Goal: Understand site structure: Grasp the organization and layout of the website

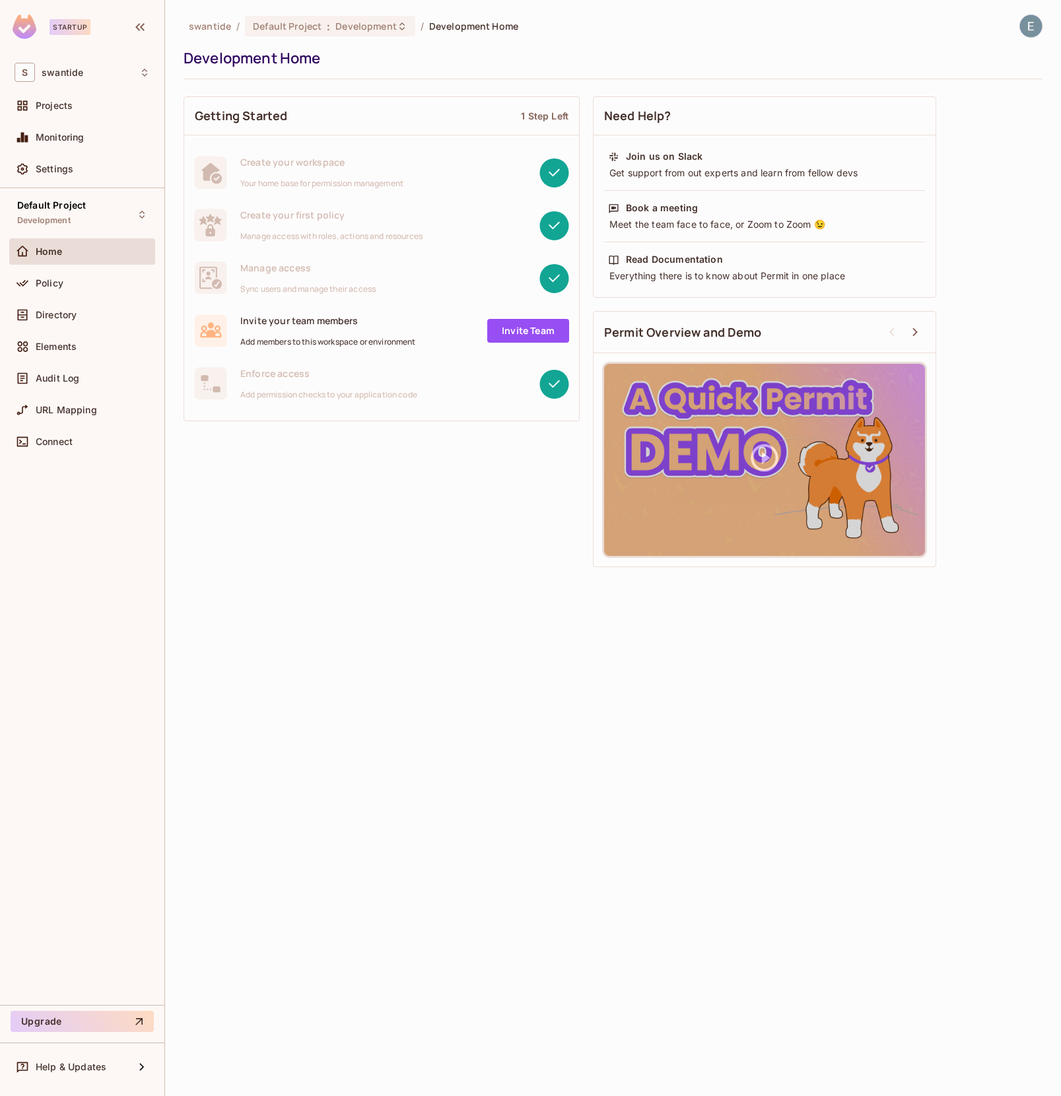
click at [74, 300] on div "Policy" at bounding box center [82, 286] width 146 height 32
click at [62, 318] on span "Directory" at bounding box center [56, 315] width 41 height 11
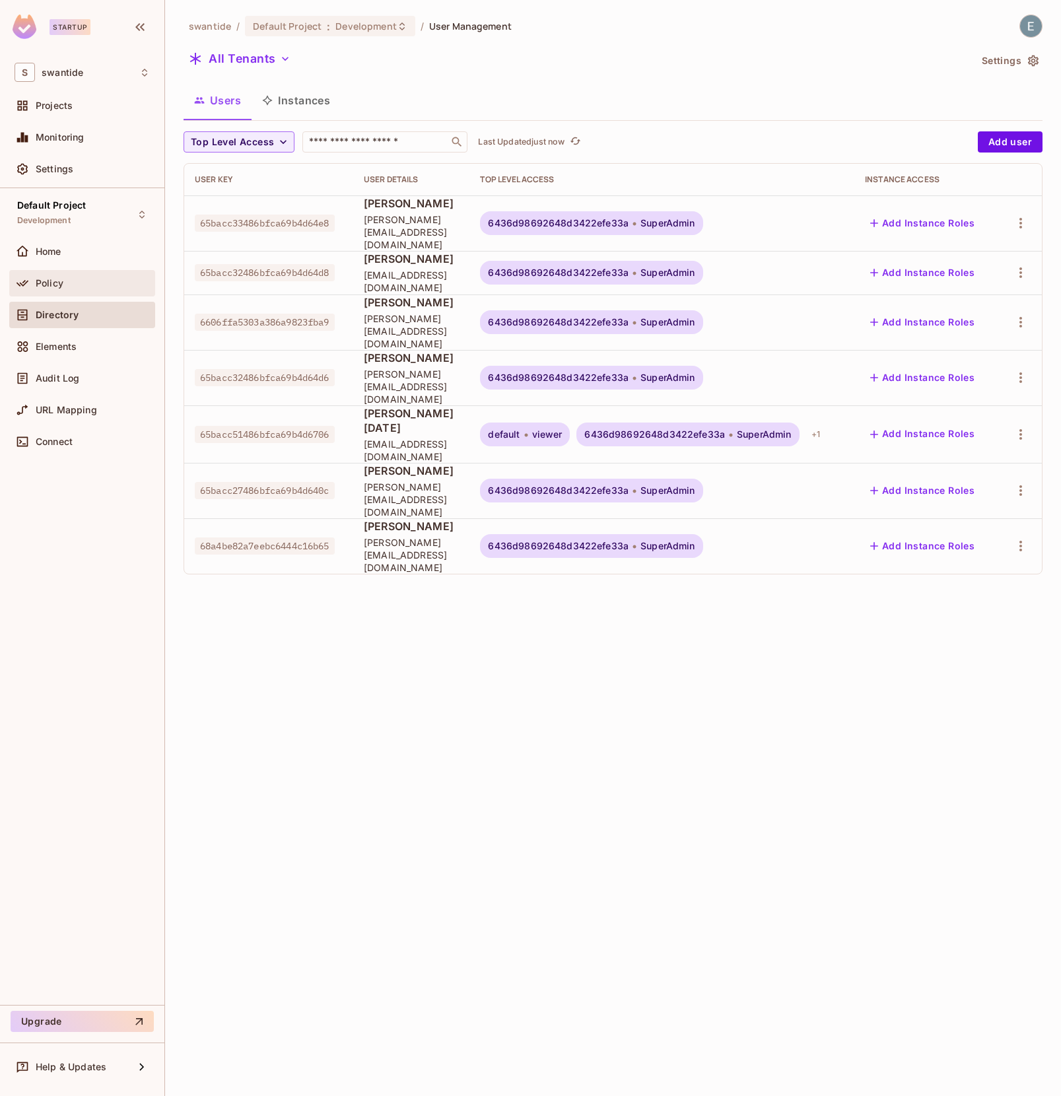
click at [71, 284] on div "Policy" at bounding box center [93, 283] width 114 height 11
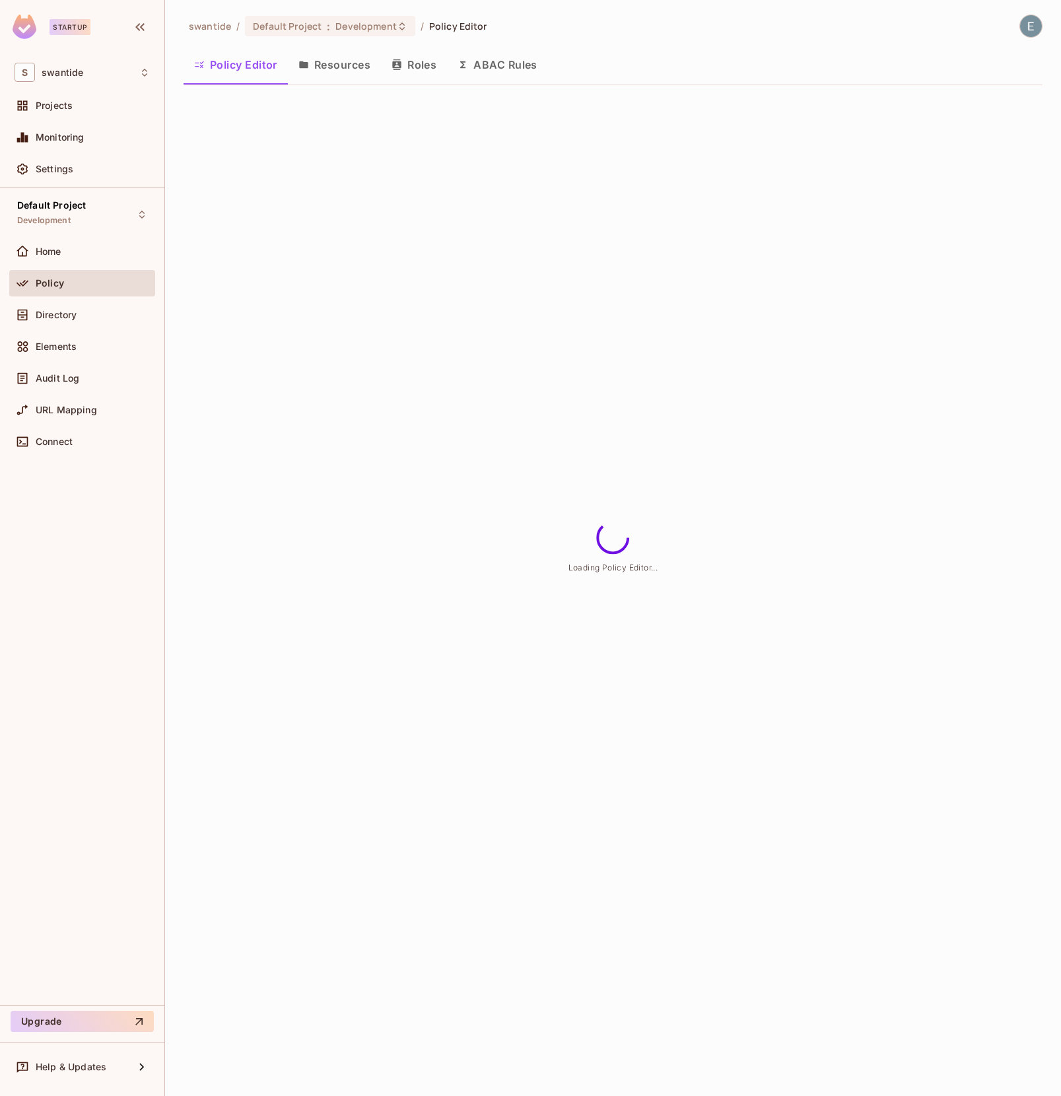
click at [409, 64] on button "Roles" at bounding box center [414, 64] width 66 height 33
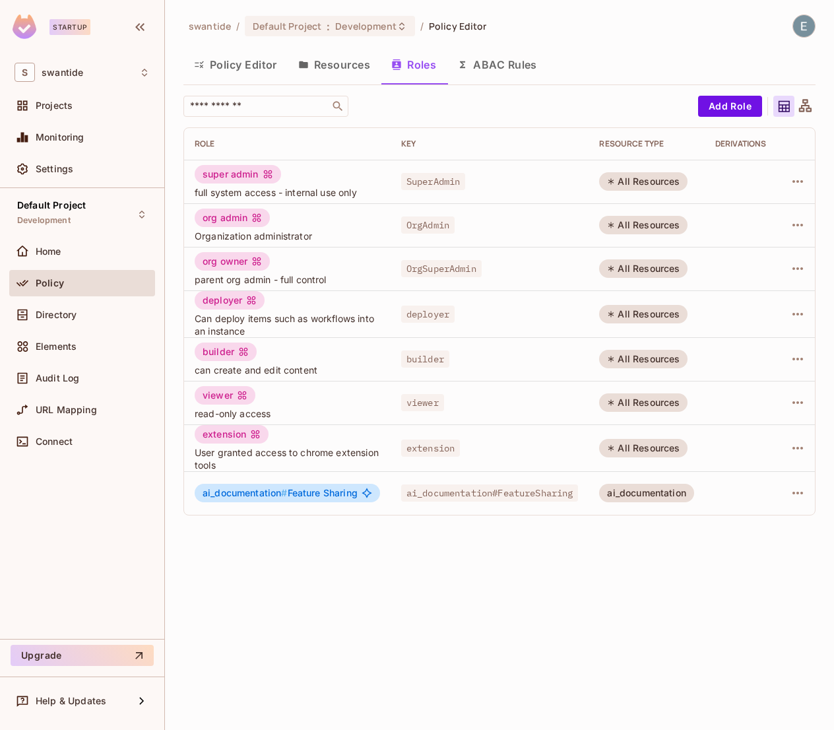
click at [347, 72] on button "Resources" at bounding box center [334, 64] width 93 height 33
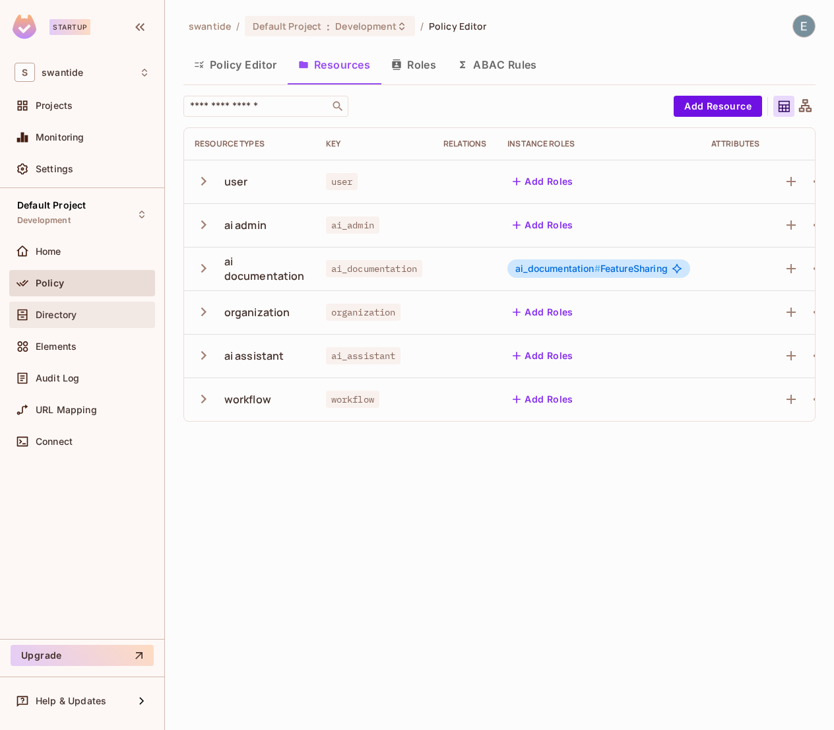
click at [77, 316] on span "Directory" at bounding box center [56, 315] width 41 height 11
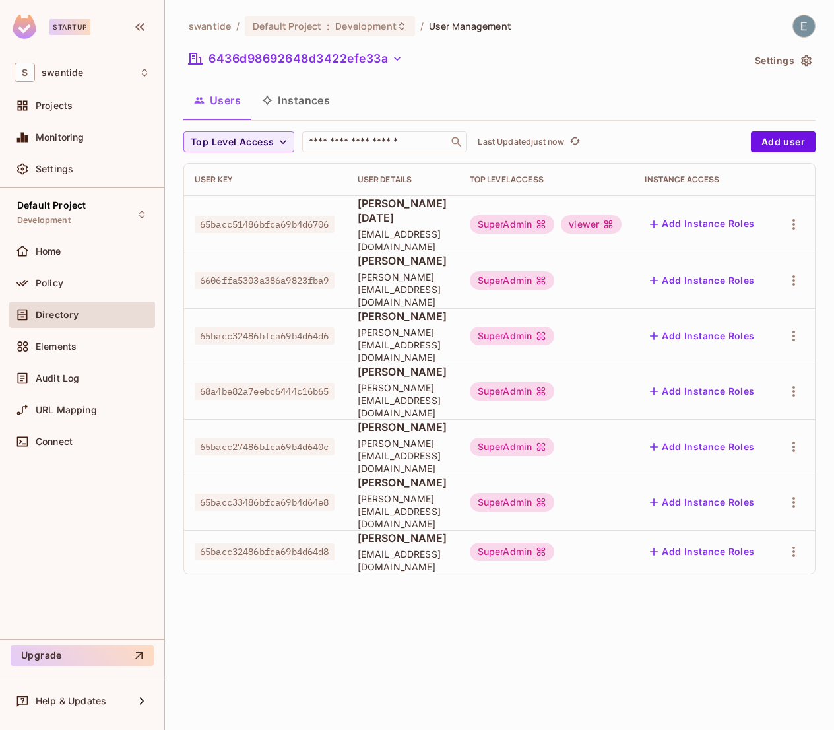
click at [1, 289] on div "Default Project Development Home Policy Directory Elements Audit Log URL Mappin…" at bounding box center [82, 413] width 164 height 451
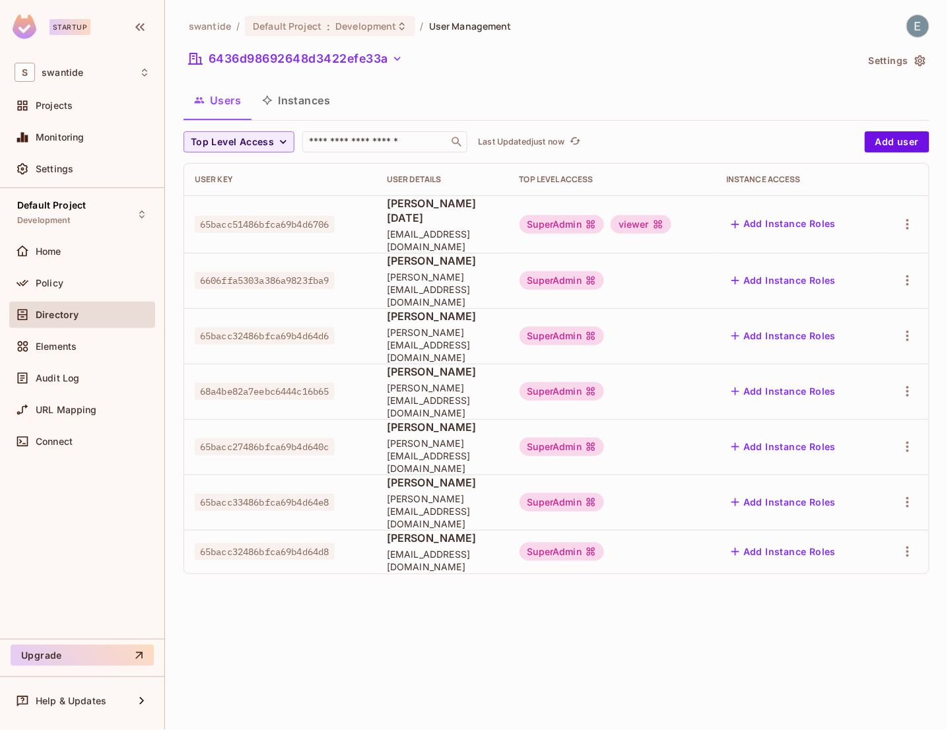
click at [576, 221] on div "SuperAdmin" at bounding box center [561, 224] width 85 height 18
click at [576, 221] on body "Startup S swantide Projects Monitoring Settings Default Project Development Hom…" at bounding box center [474, 365] width 948 height 730
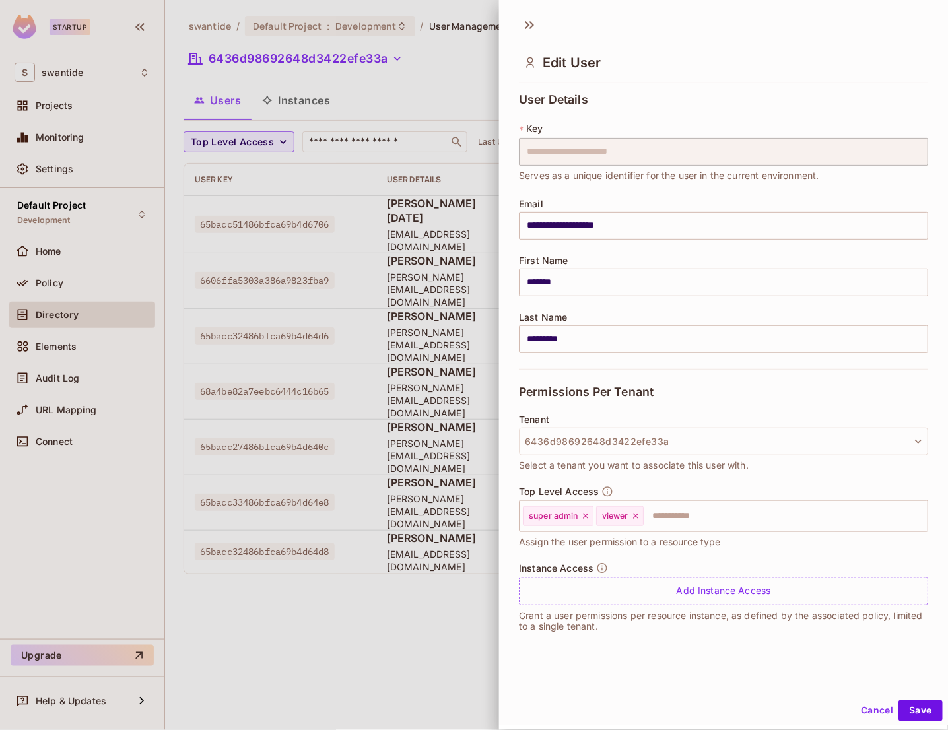
click at [470, 171] on div at bounding box center [474, 365] width 948 height 730
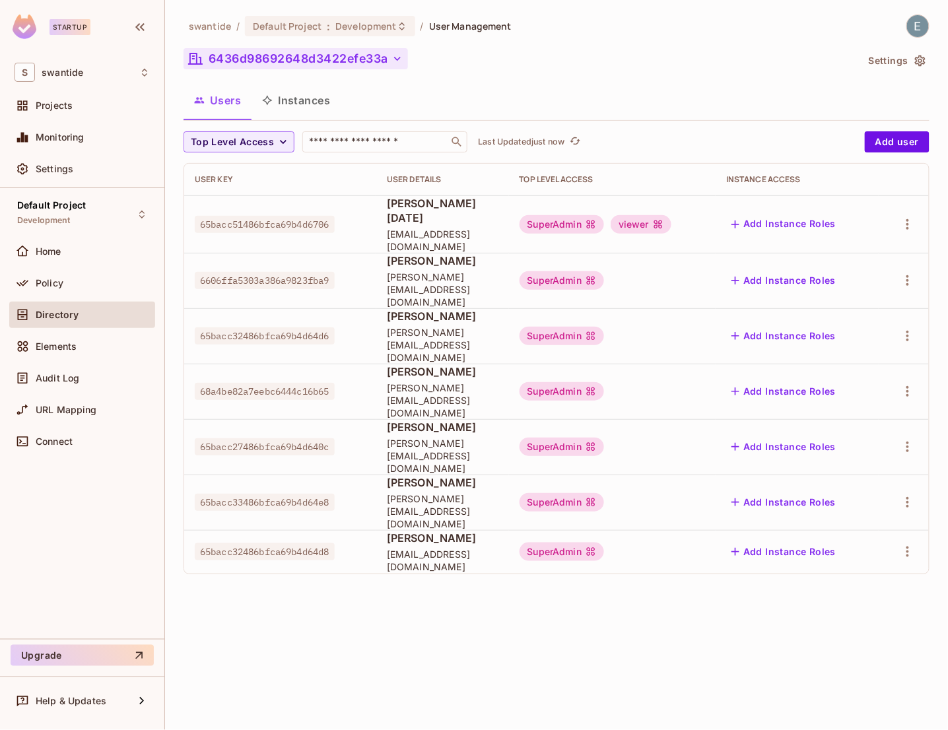
click at [380, 60] on button "6436d98692648d3422efe33a" at bounding box center [296, 58] width 224 height 21
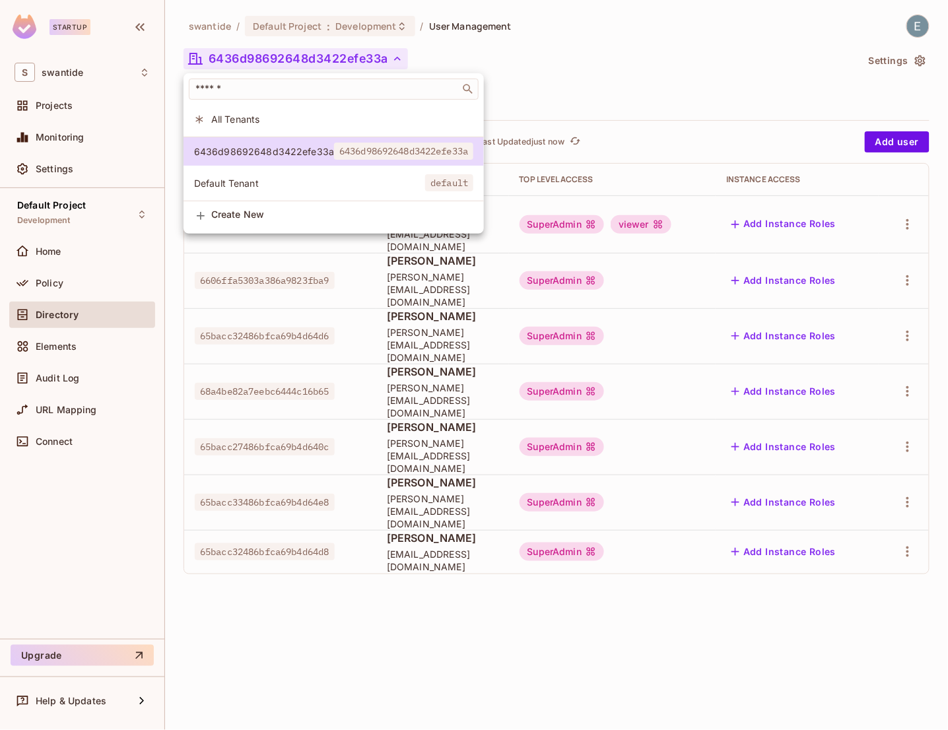
click at [662, 86] on div at bounding box center [474, 365] width 948 height 730
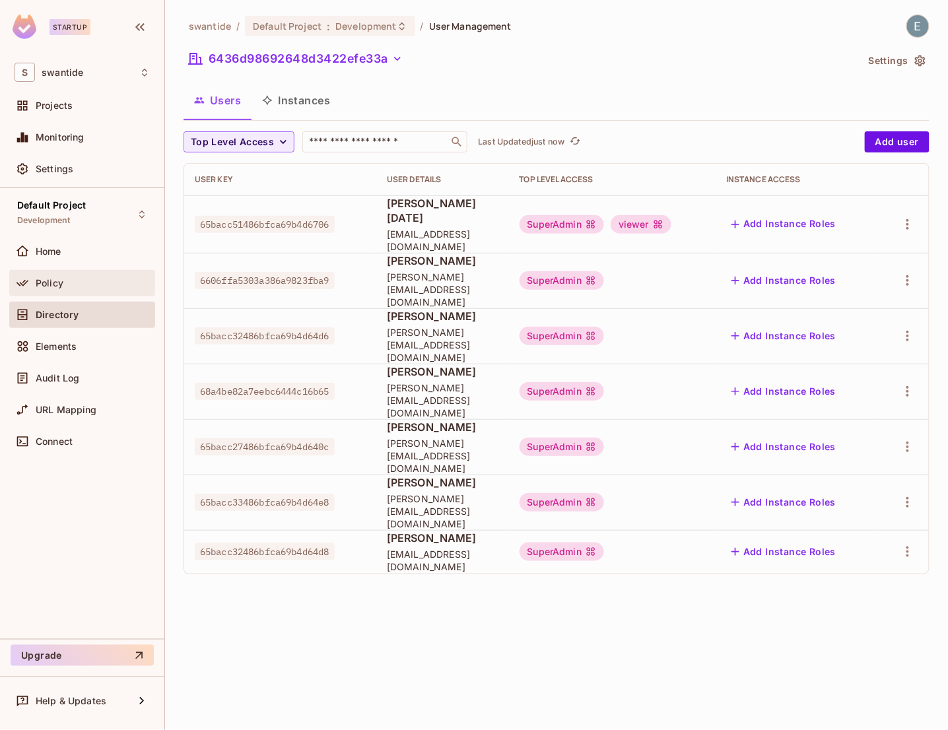
click at [70, 282] on div "Policy" at bounding box center [93, 283] width 114 height 11
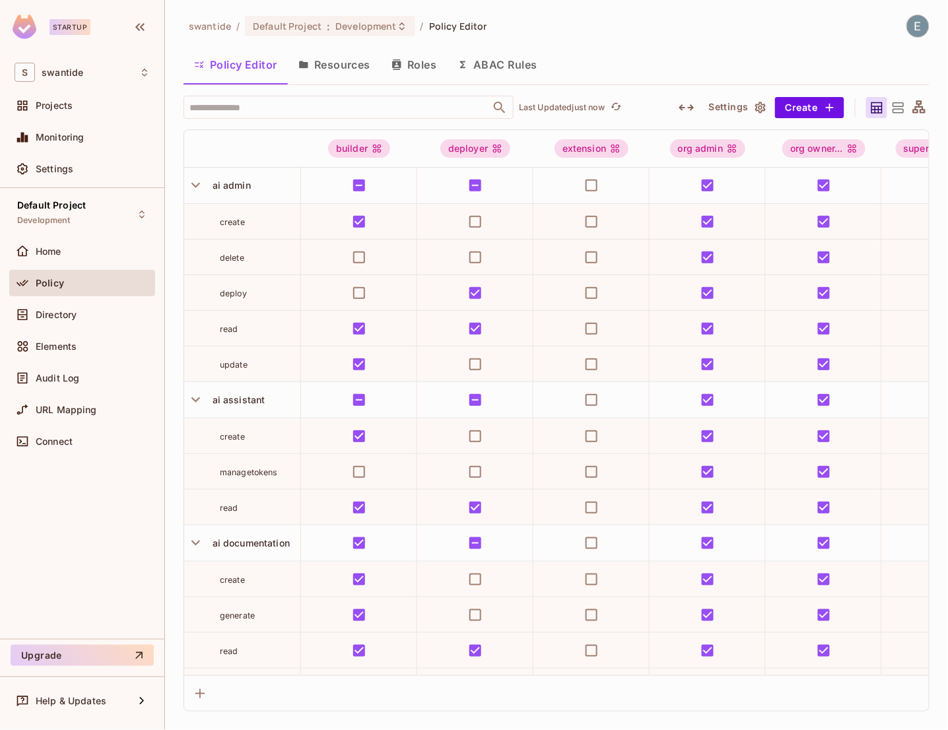
click at [438, 61] on button "Roles" at bounding box center [414, 64] width 66 height 33
